Goal: Navigation & Orientation: Find specific page/section

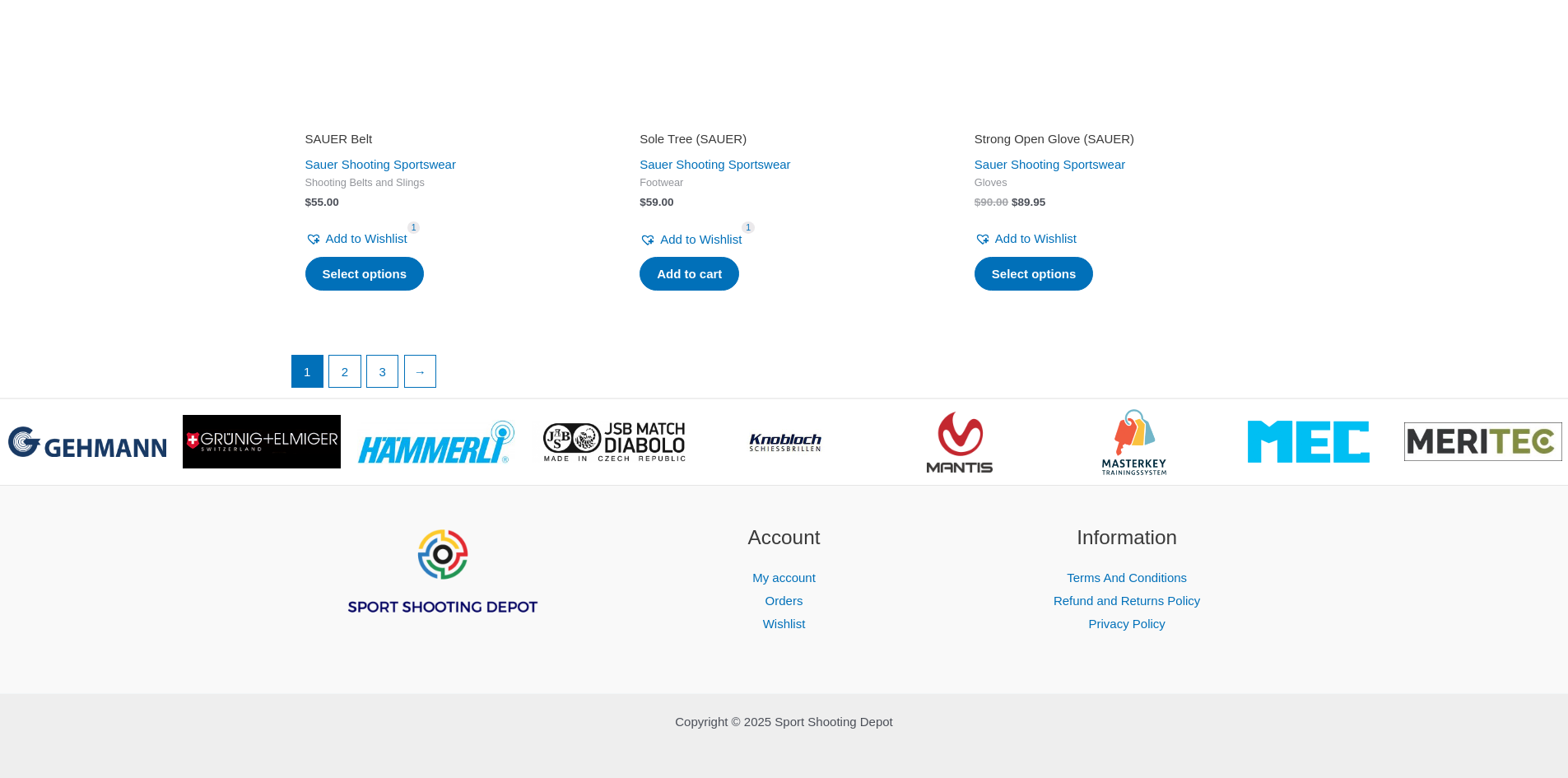
scroll to position [4195, 0]
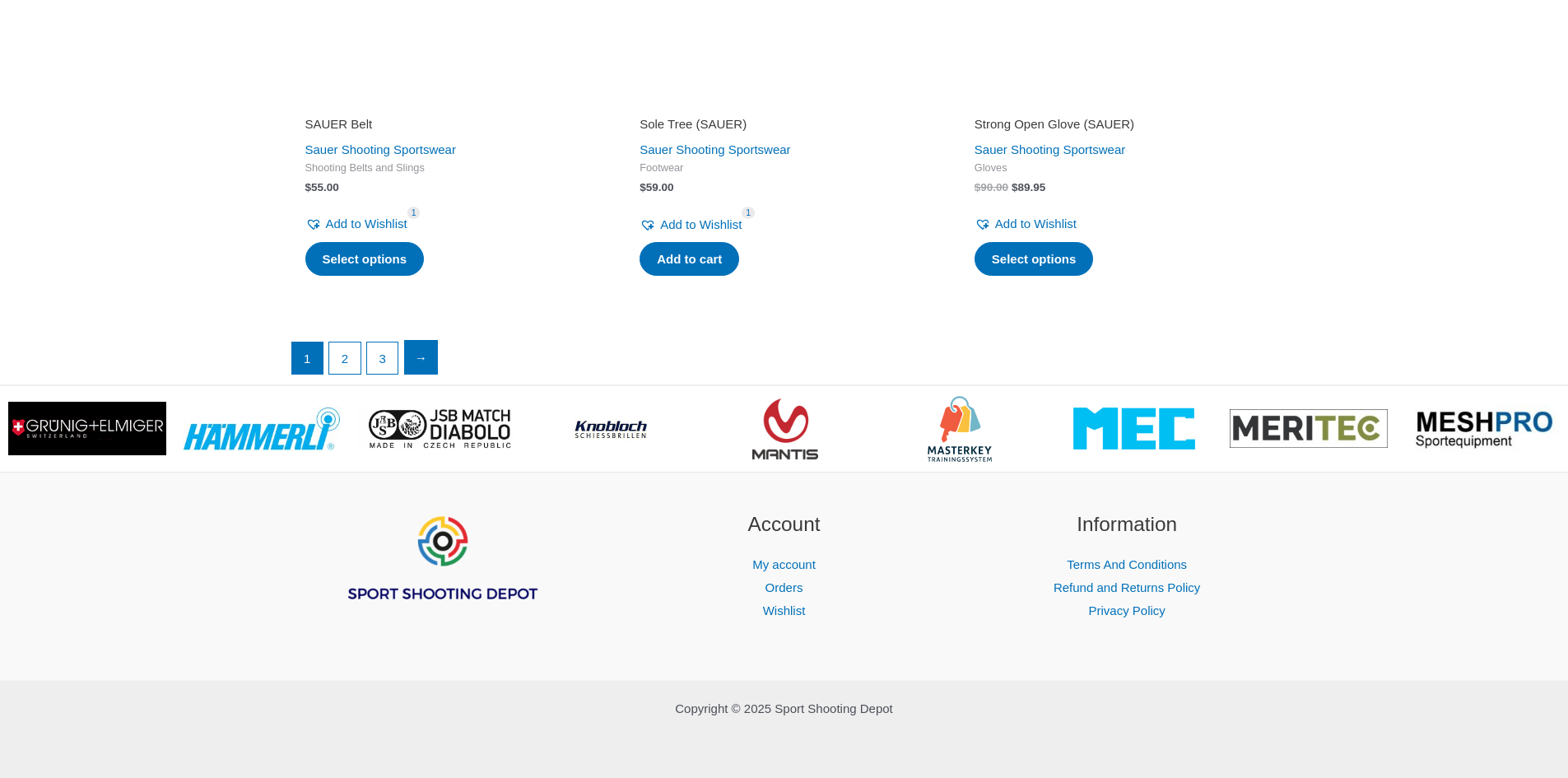
click at [431, 360] on link "→" at bounding box center [421, 357] width 33 height 32
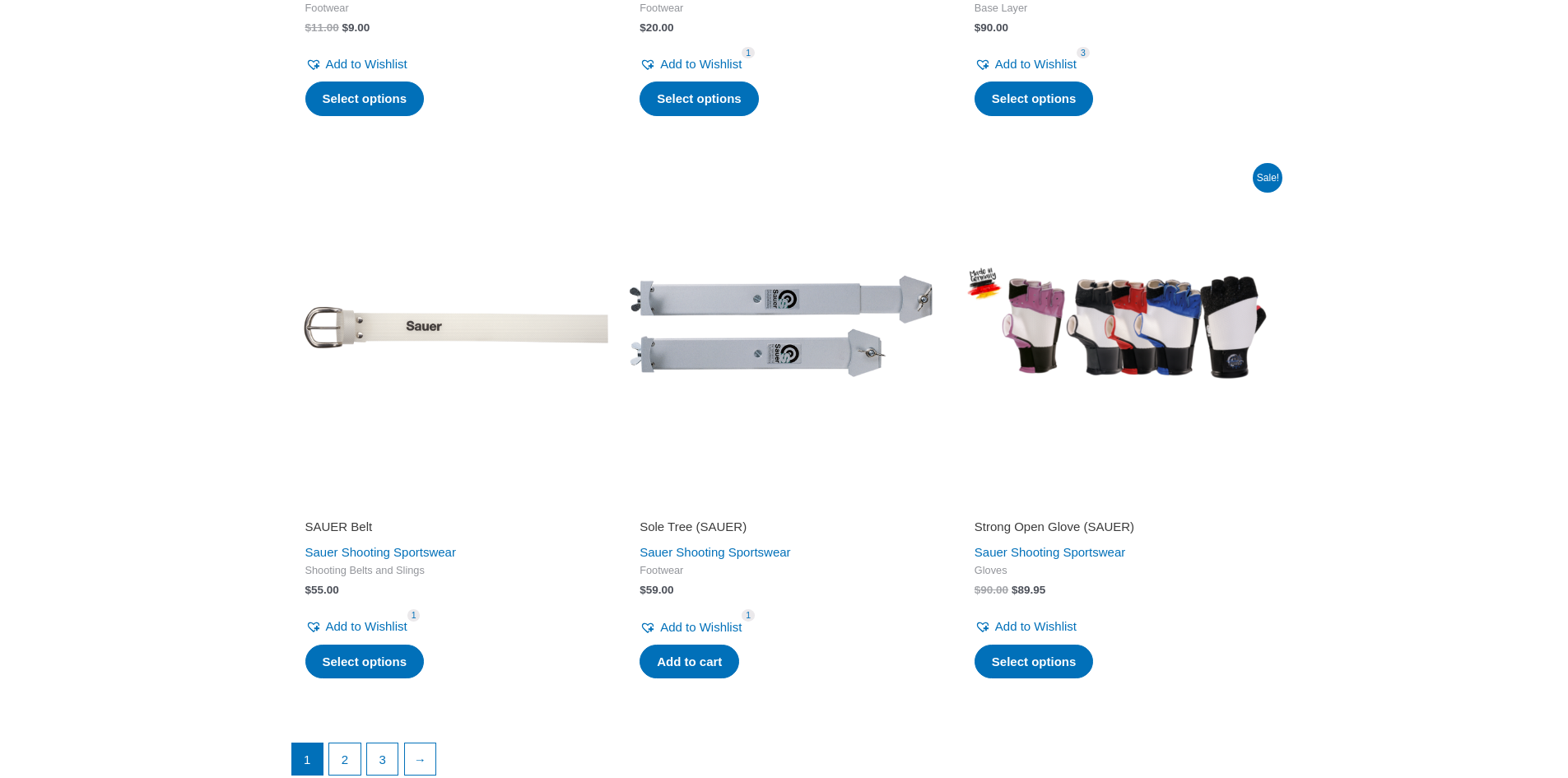
scroll to position [4030, 0]
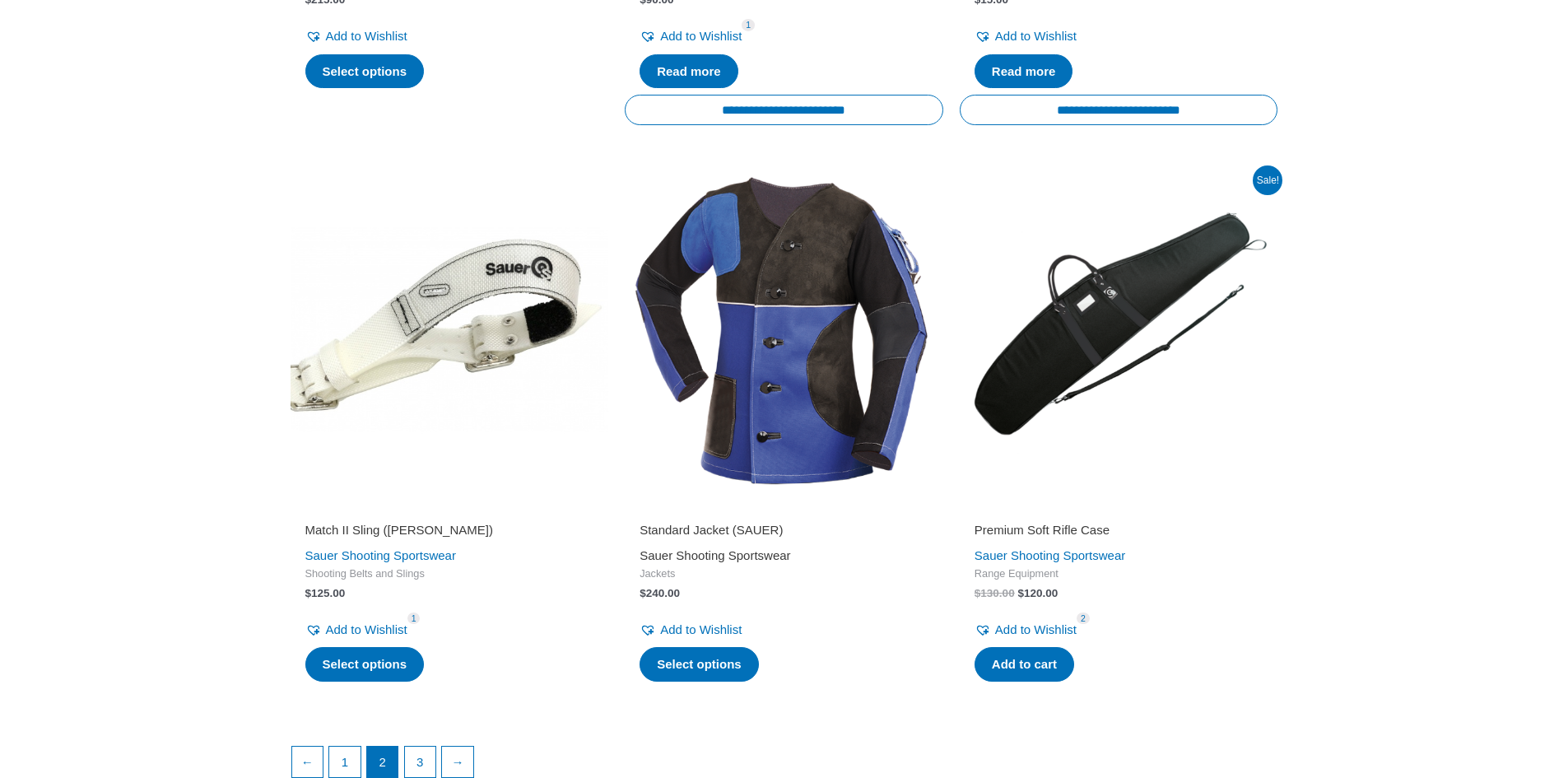
scroll to position [2633, 0]
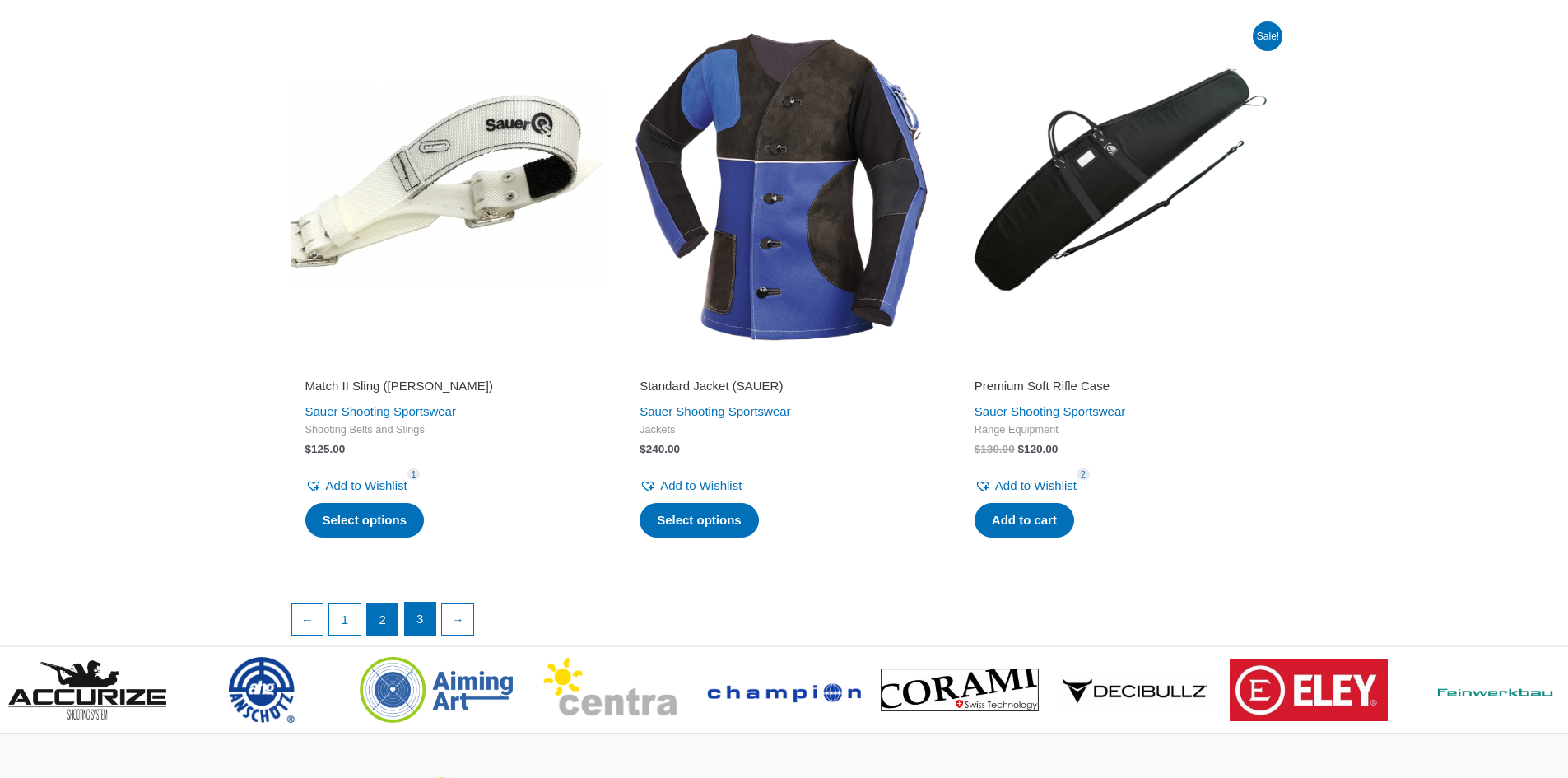
click at [409, 615] on link "3" at bounding box center [421, 618] width 32 height 32
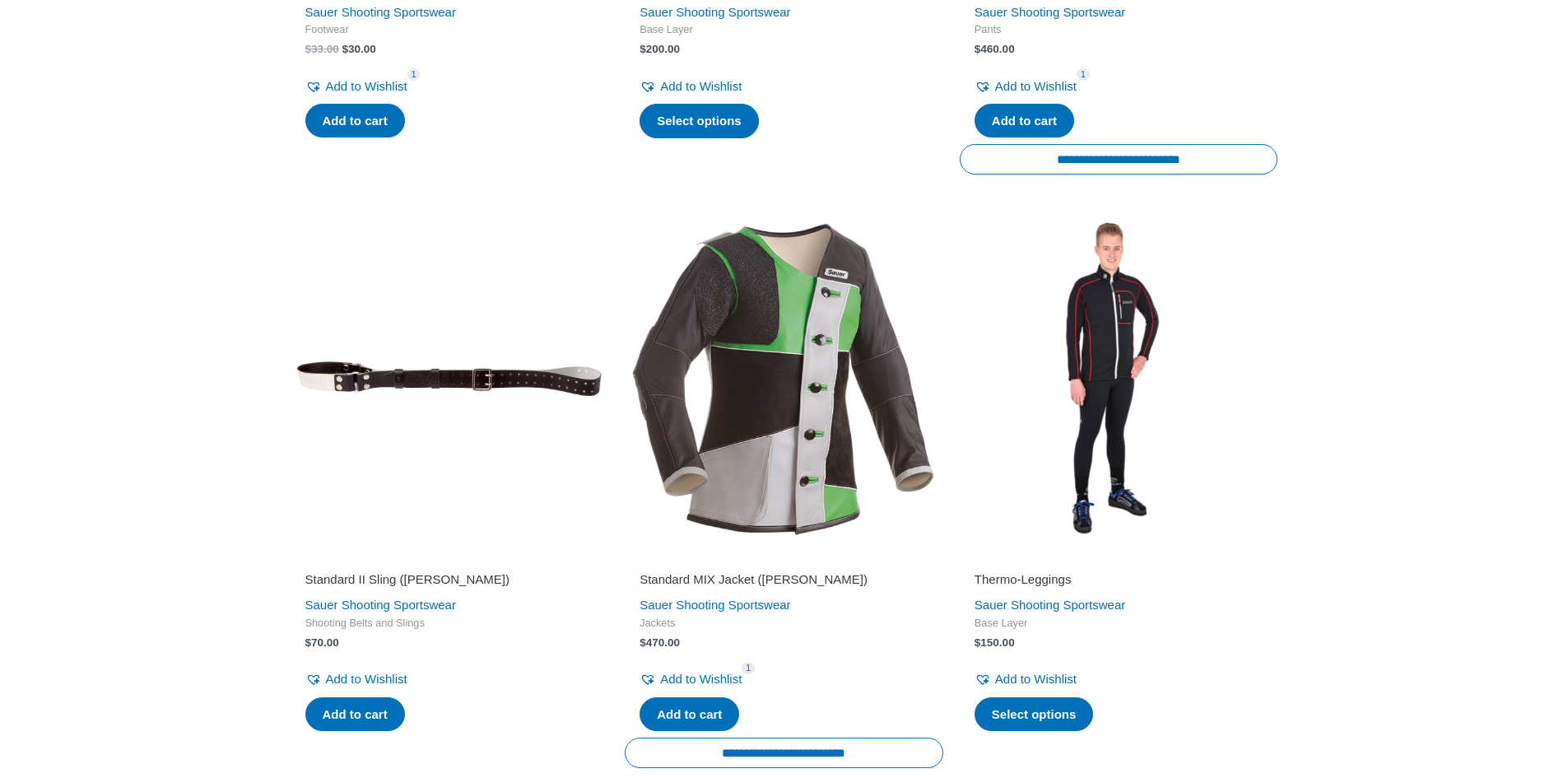
scroll to position [741, 0]
